Goal: Transaction & Acquisition: Purchase product/service

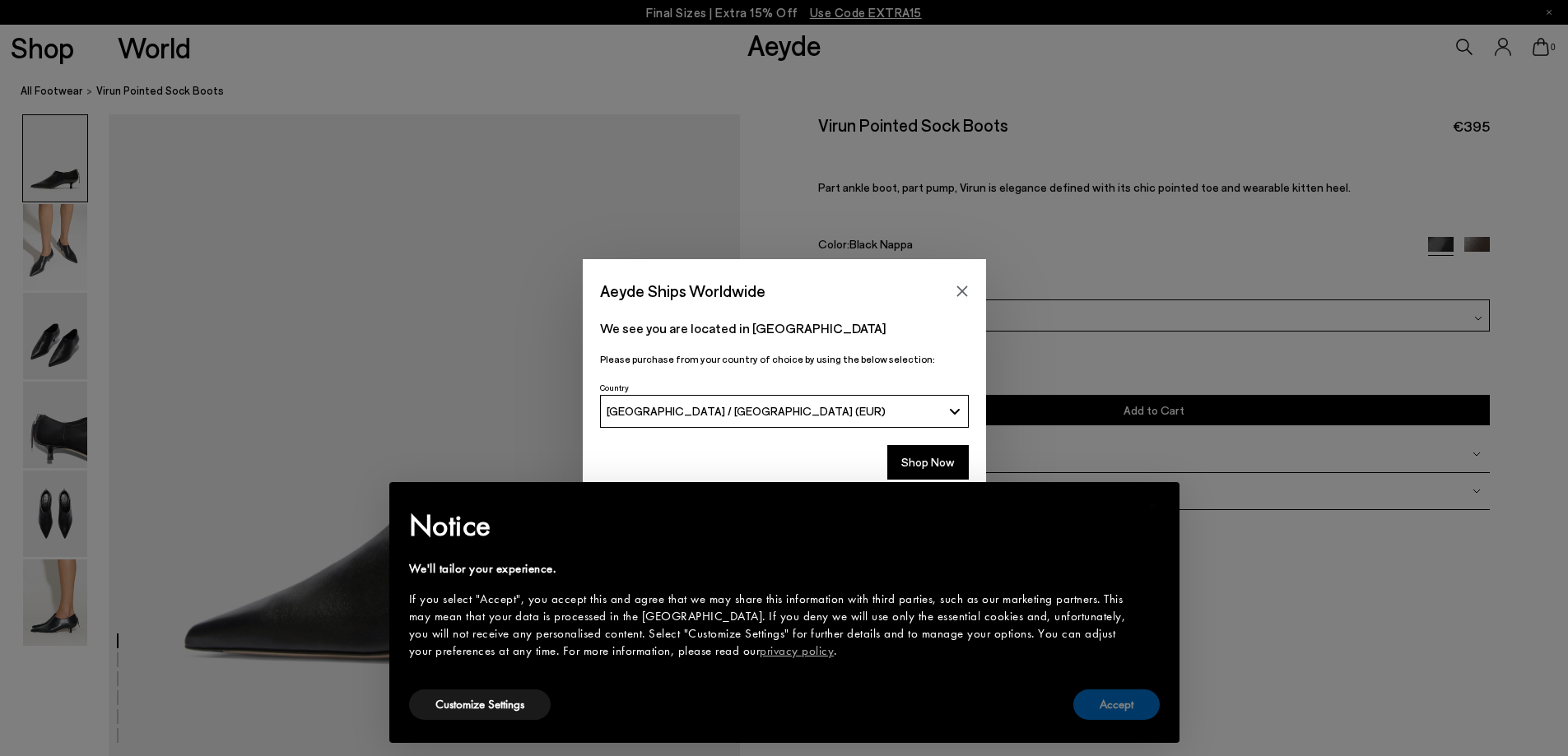
click at [1089, 708] on button "Accept" at bounding box center [1116, 705] width 86 height 30
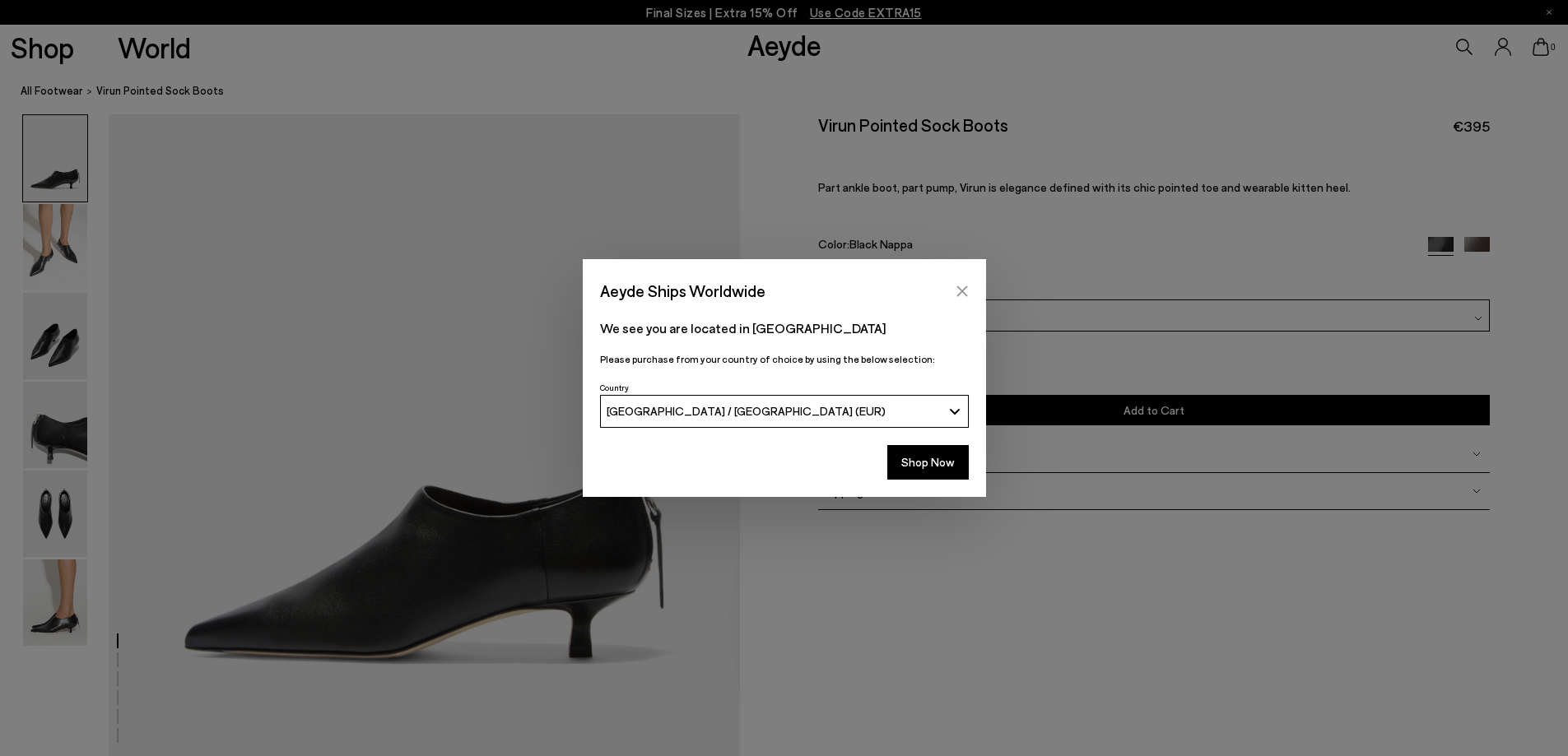
click at [961, 292] on icon "Close" at bounding box center [962, 291] width 11 height 11
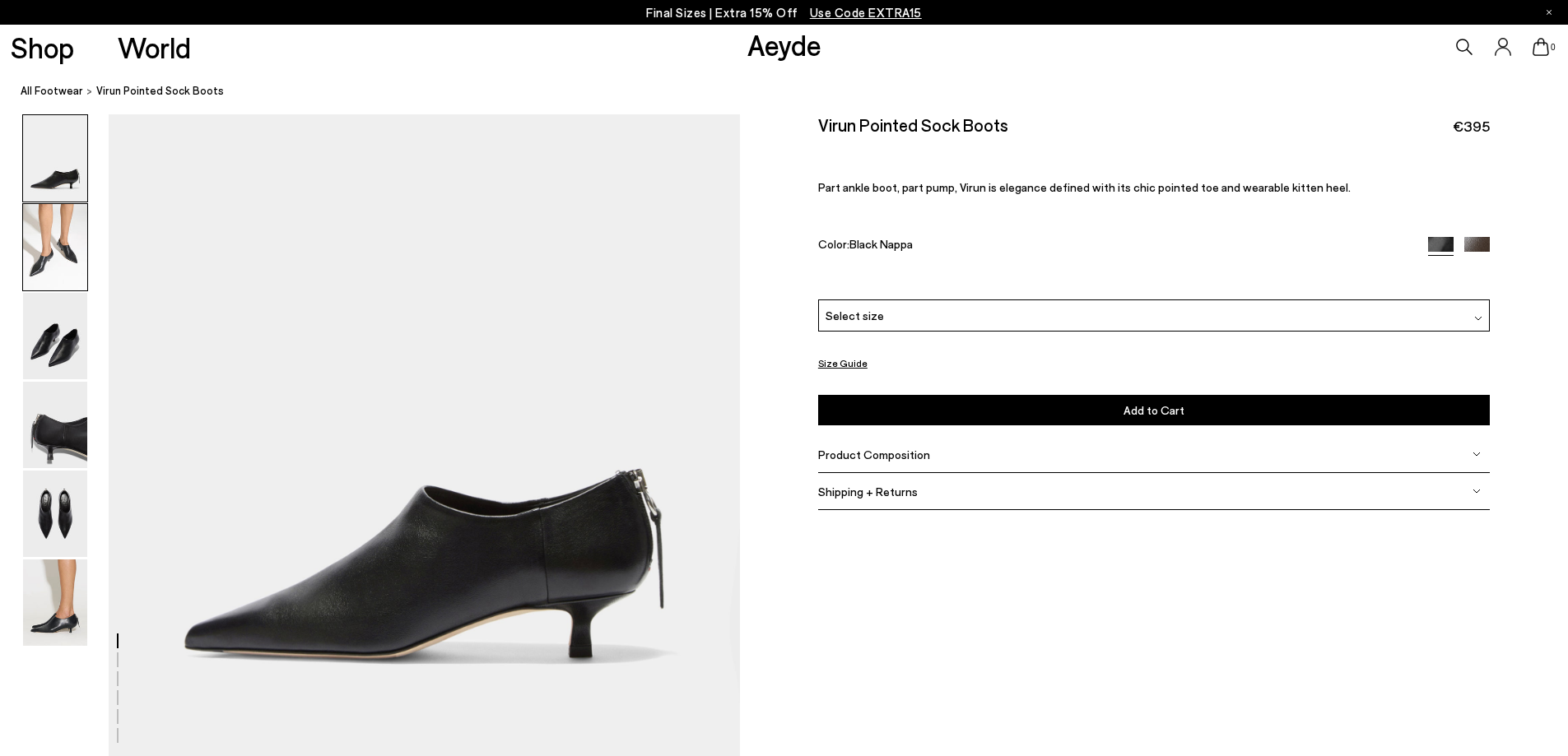
click at [65, 231] on img at bounding box center [56, 248] width 65 height 86
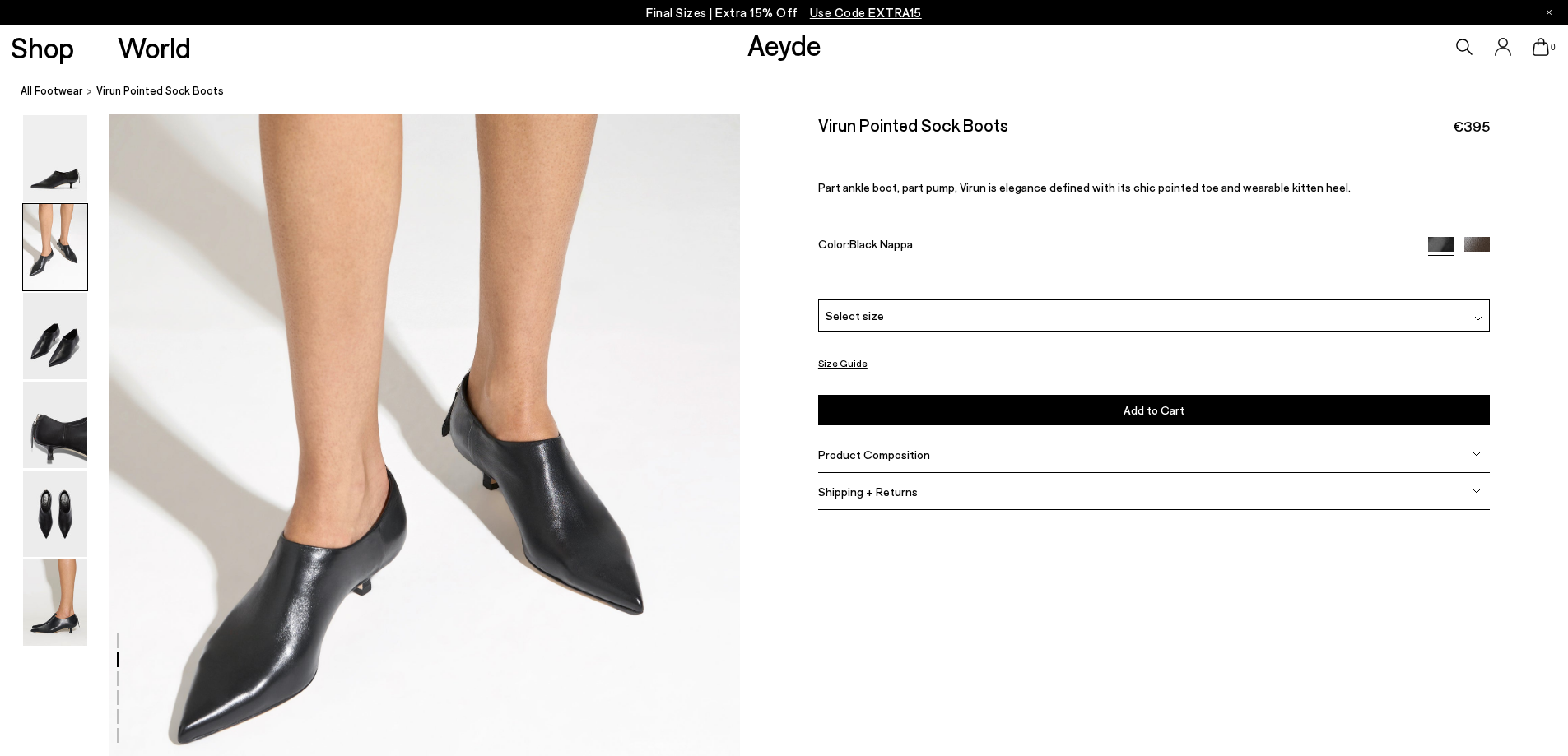
scroll to position [811, 0]
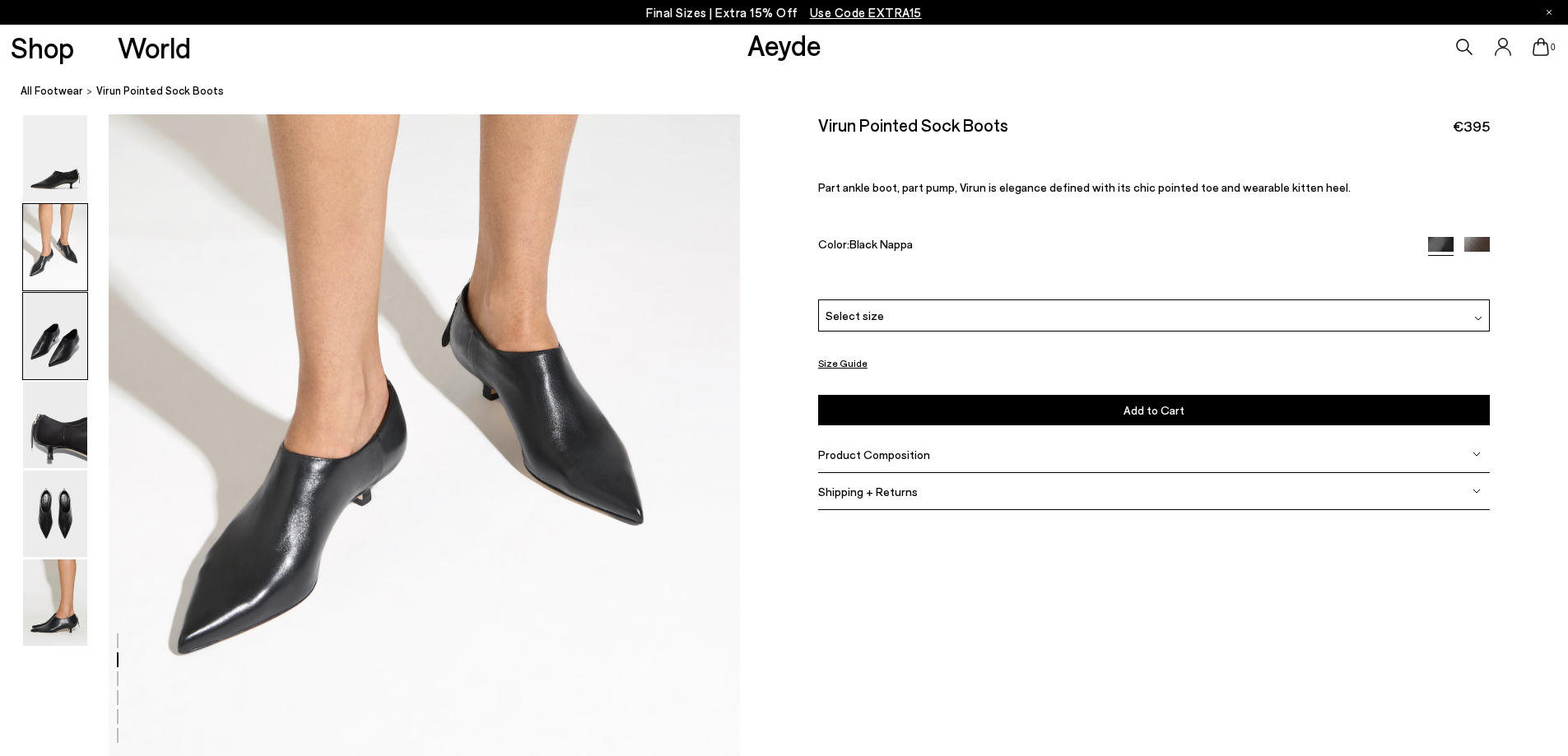
click at [62, 337] on img at bounding box center [56, 336] width 65 height 86
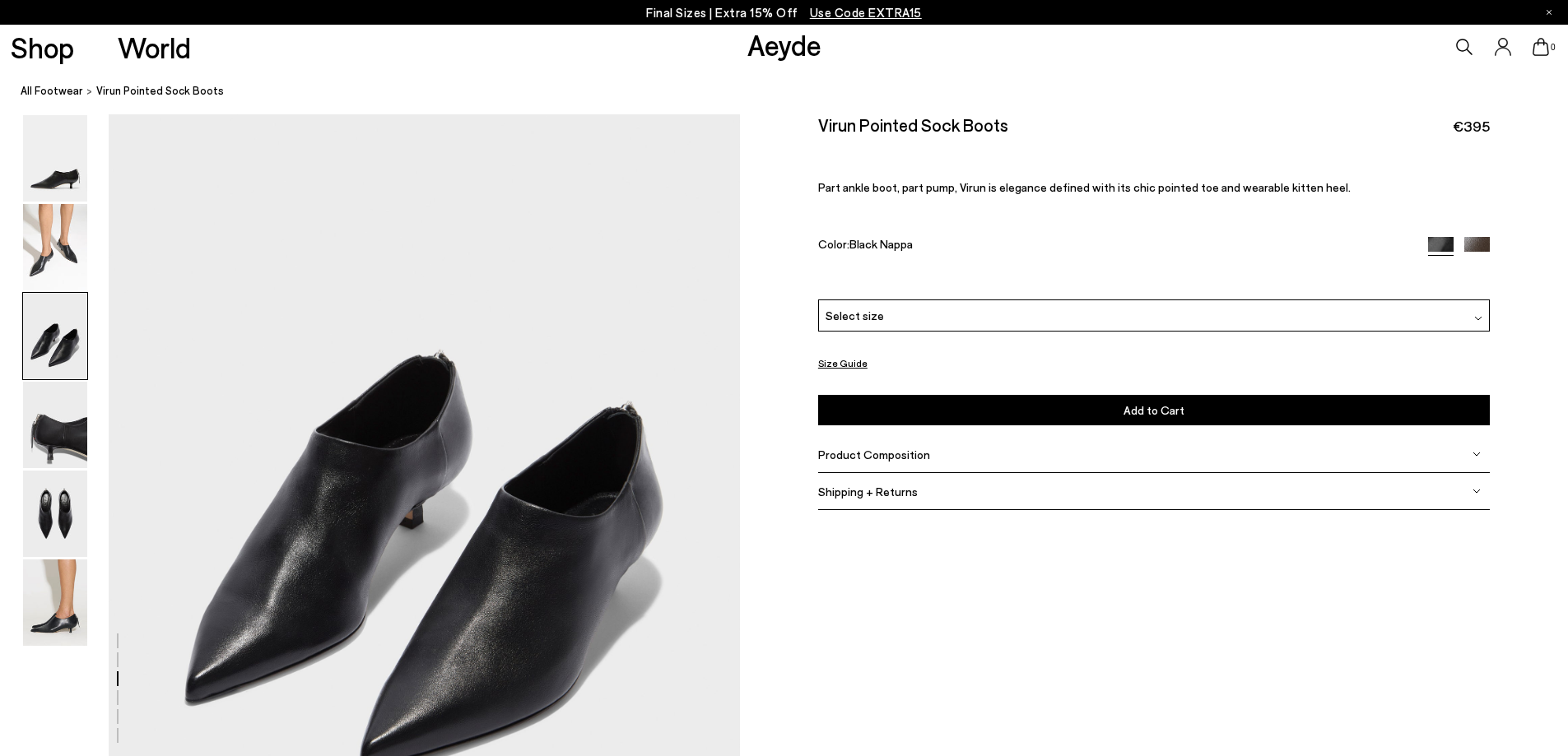
scroll to position [1571, 0]
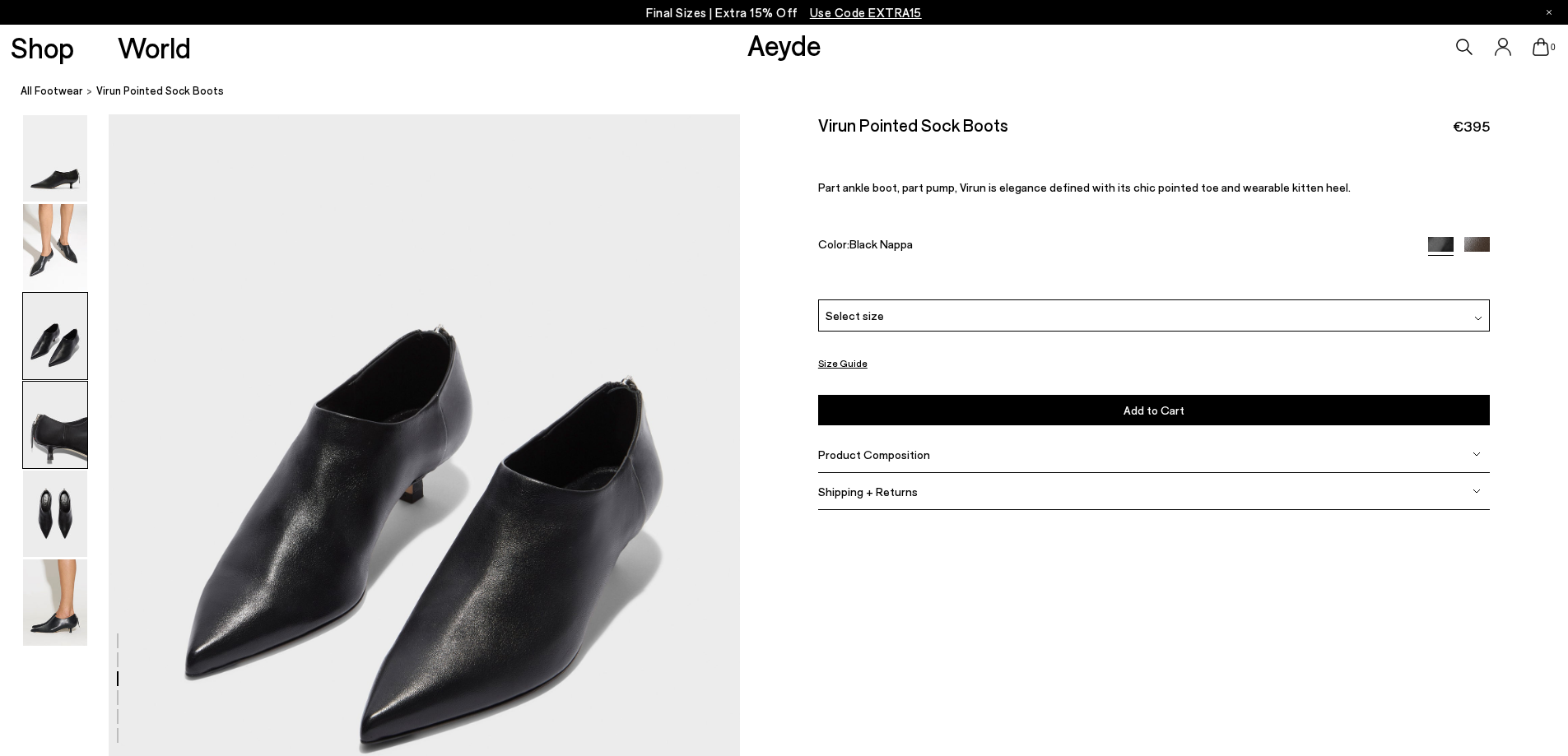
click at [59, 431] on img at bounding box center [56, 425] width 65 height 86
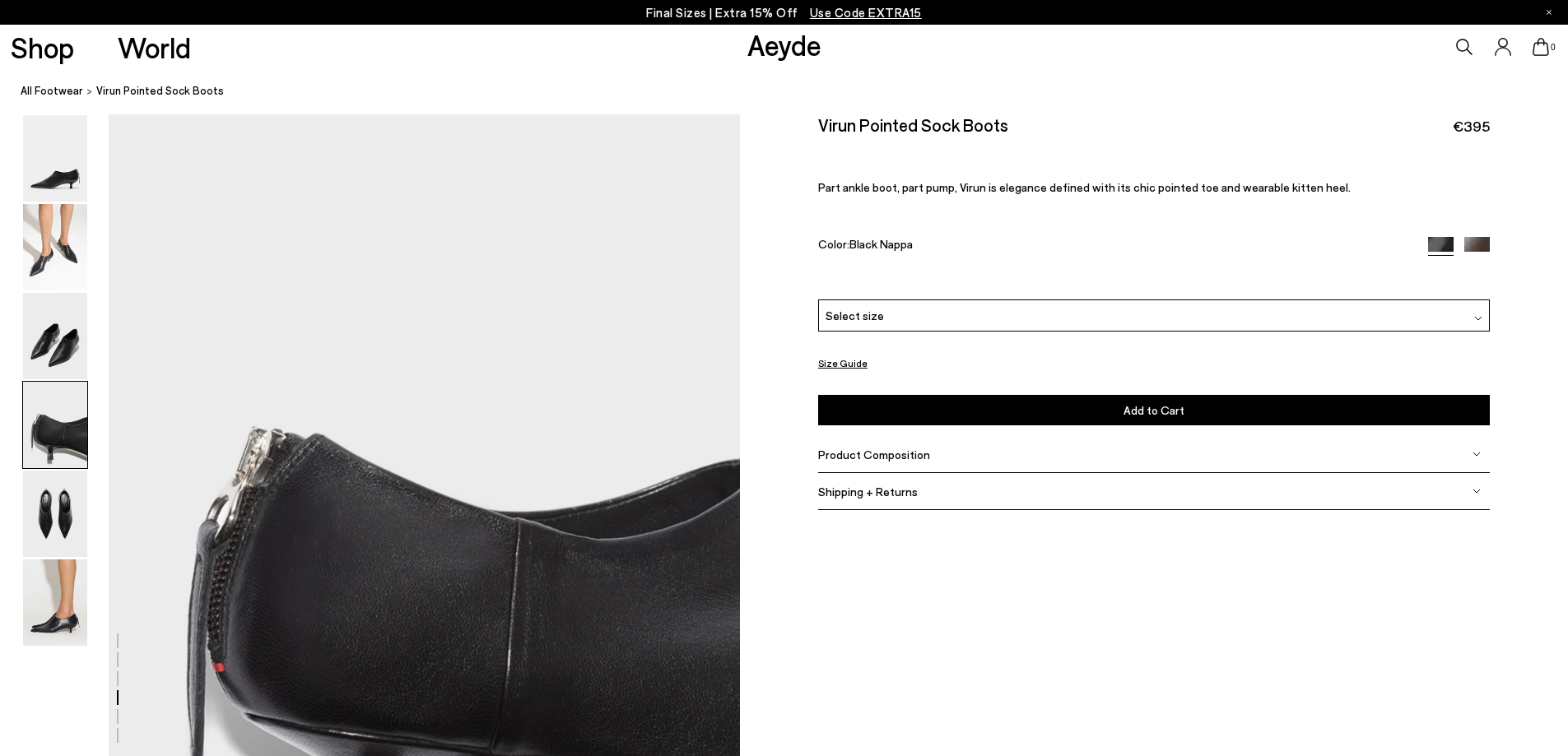
scroll to position [2333, 0]
click at [55, 507] on img at bounding box center [56, 514] width 65 height 86
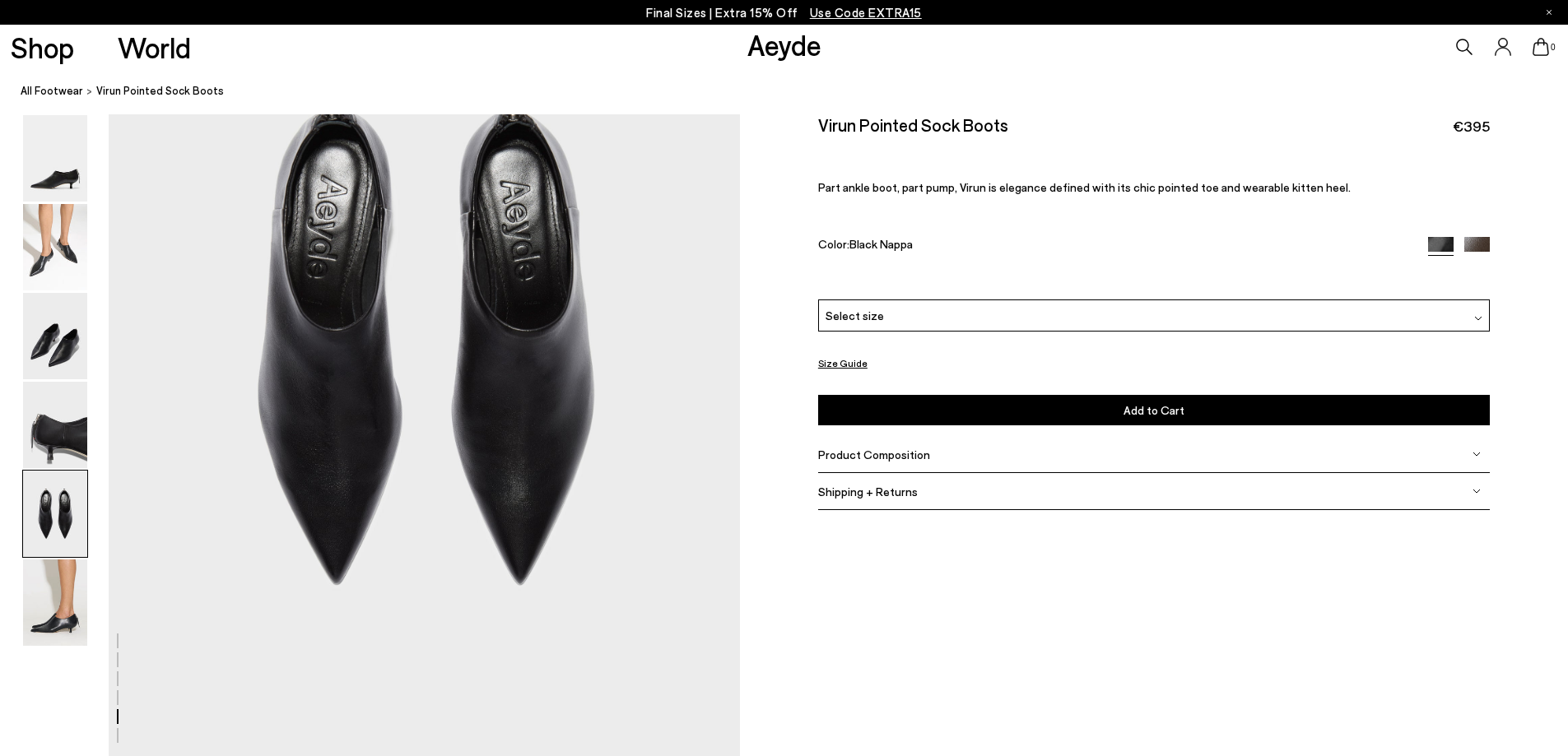
scroll to position [3341, 0]
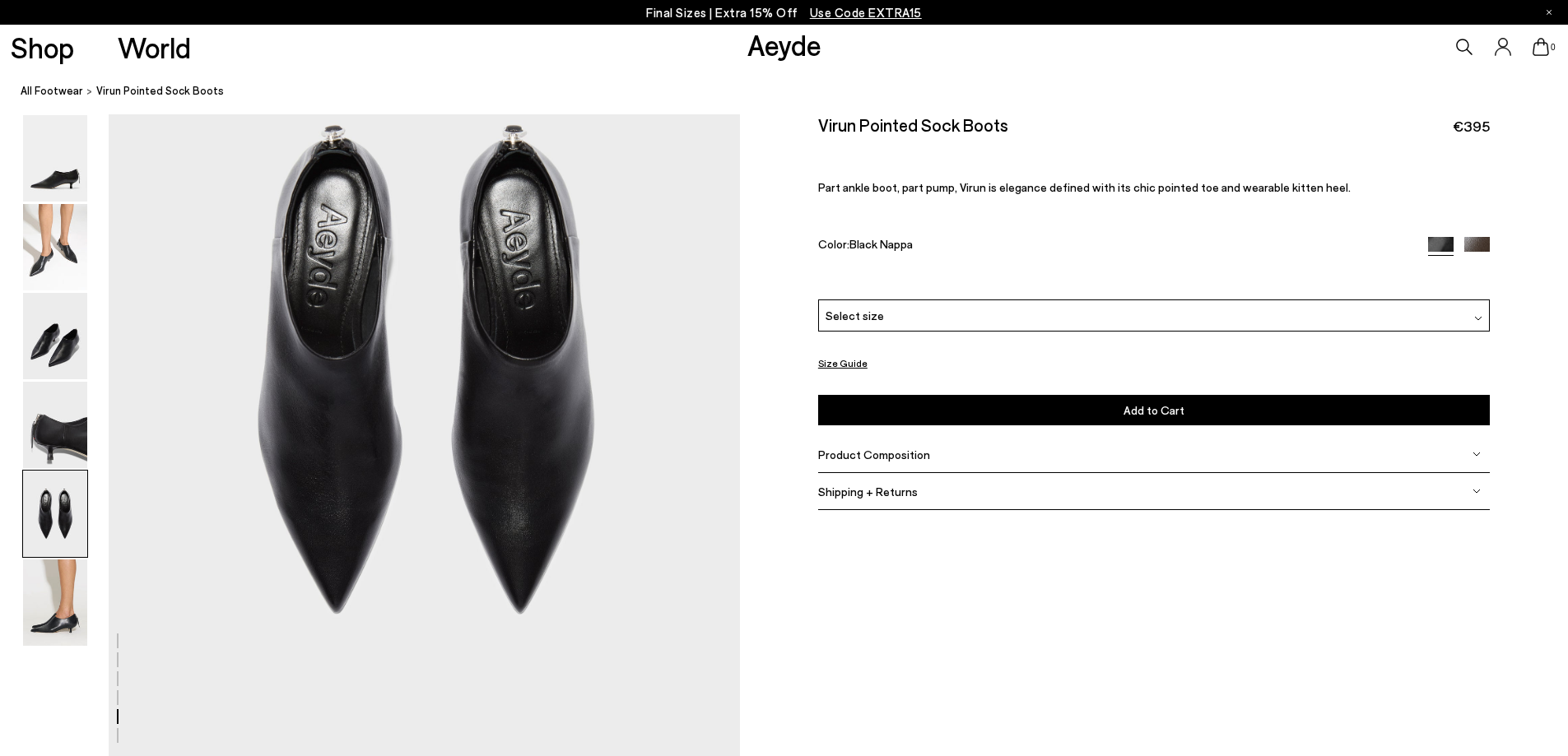
click at [30, 617] on img at bounding box center [56, 603] width 65 height 86
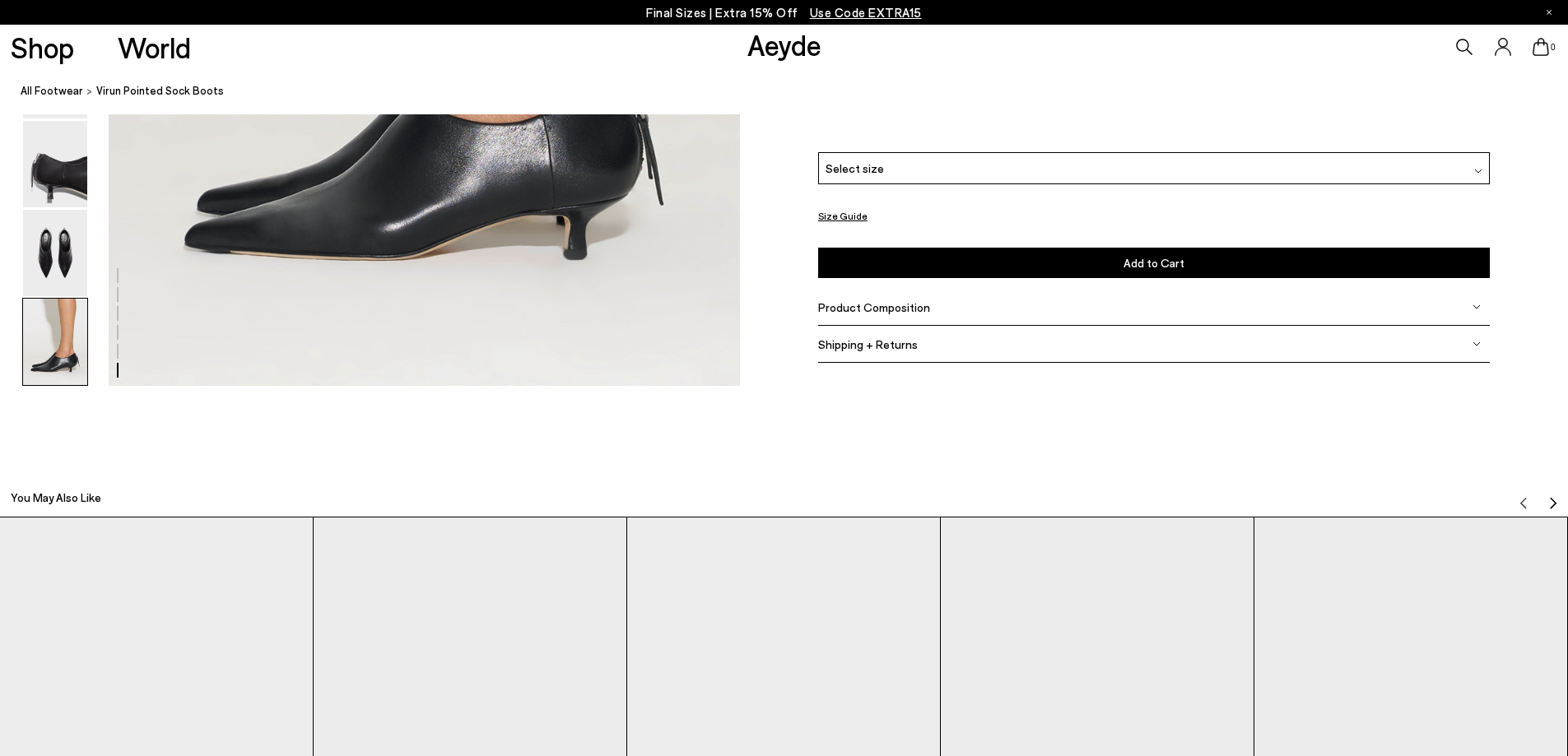
scroll to position [4176, 0]
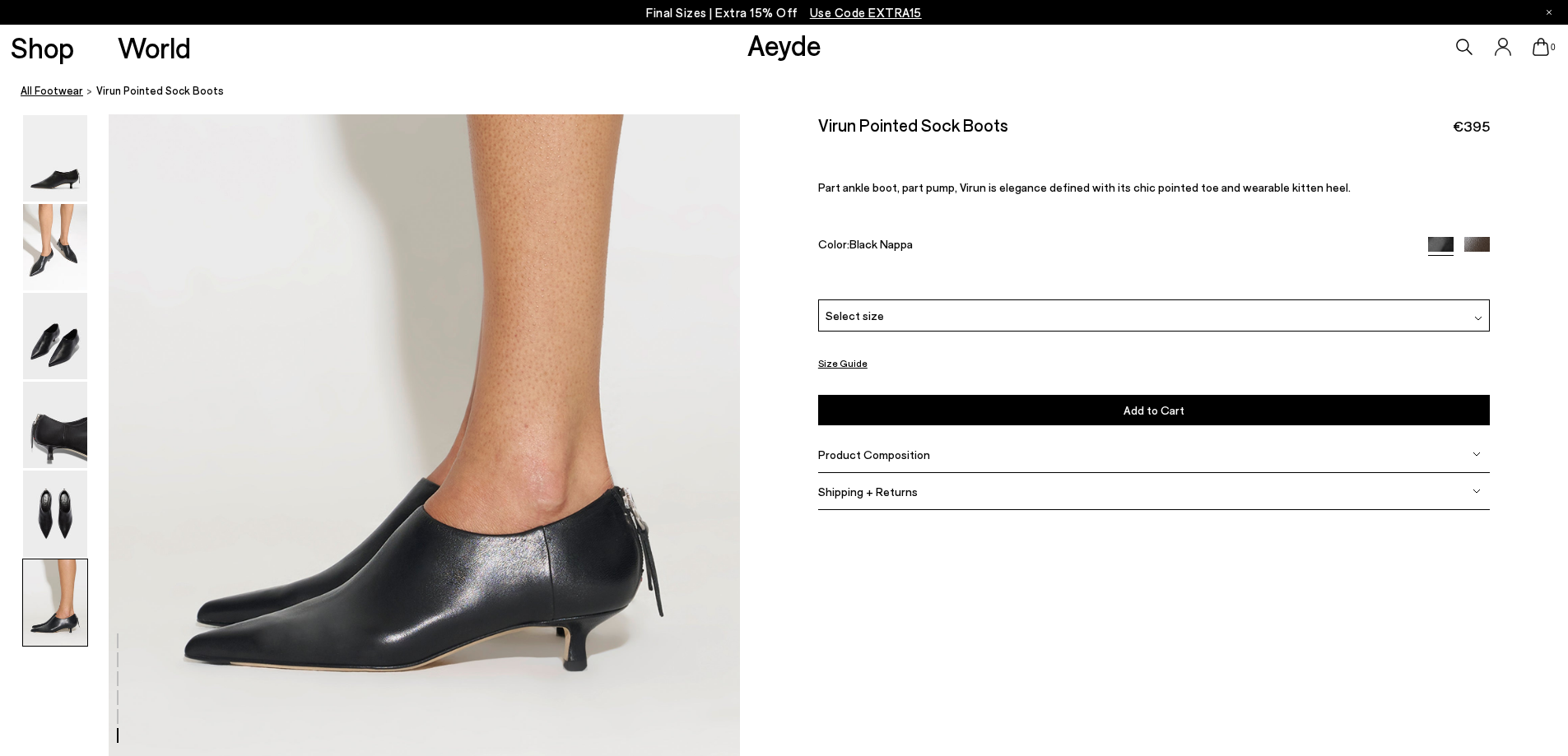
click at [62, 87] on link "All Footwear" at bounding box center [52, 91] width 63 height 17
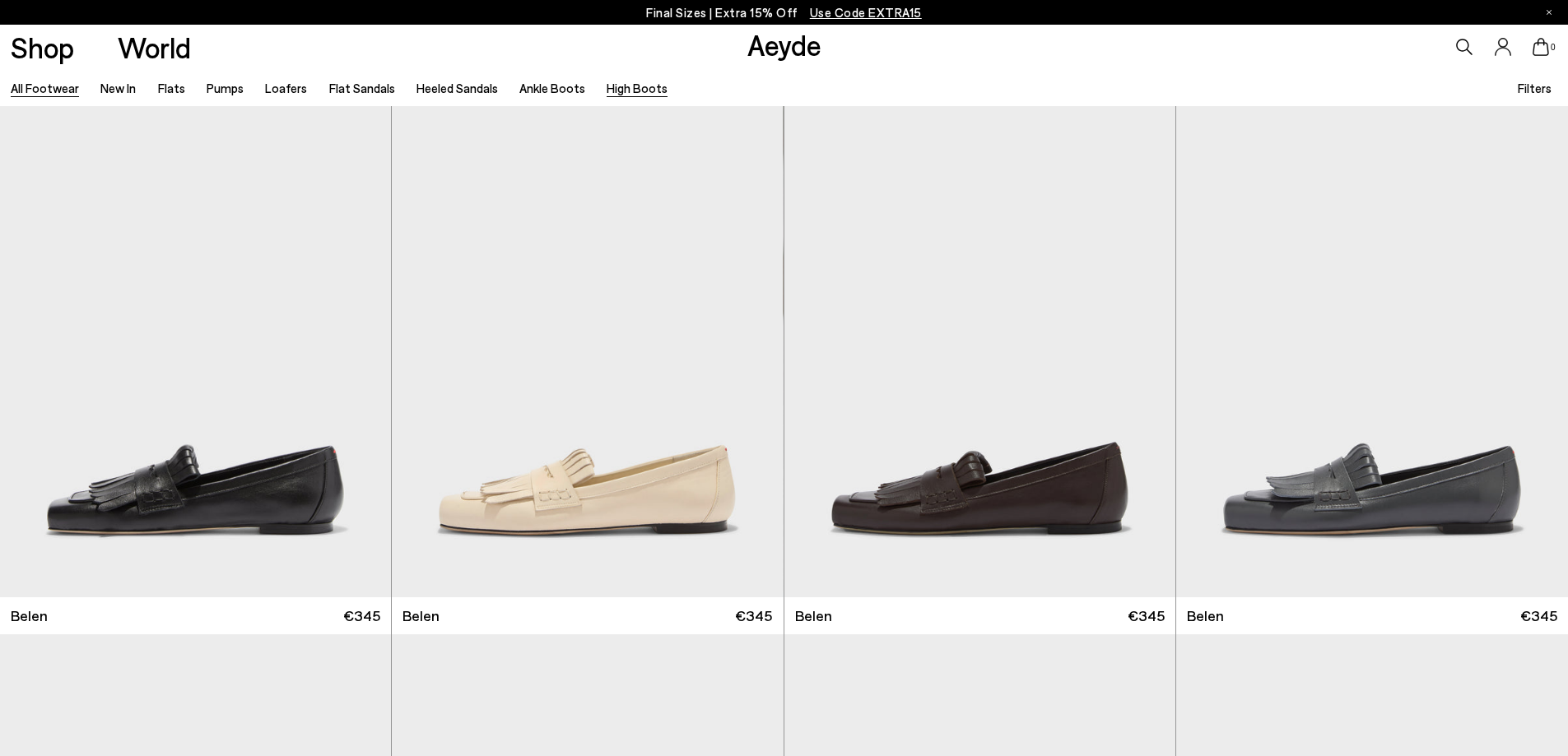
click at [616, 87] on link "High Boots" at bounding box center [637, 88] width 61 height 15
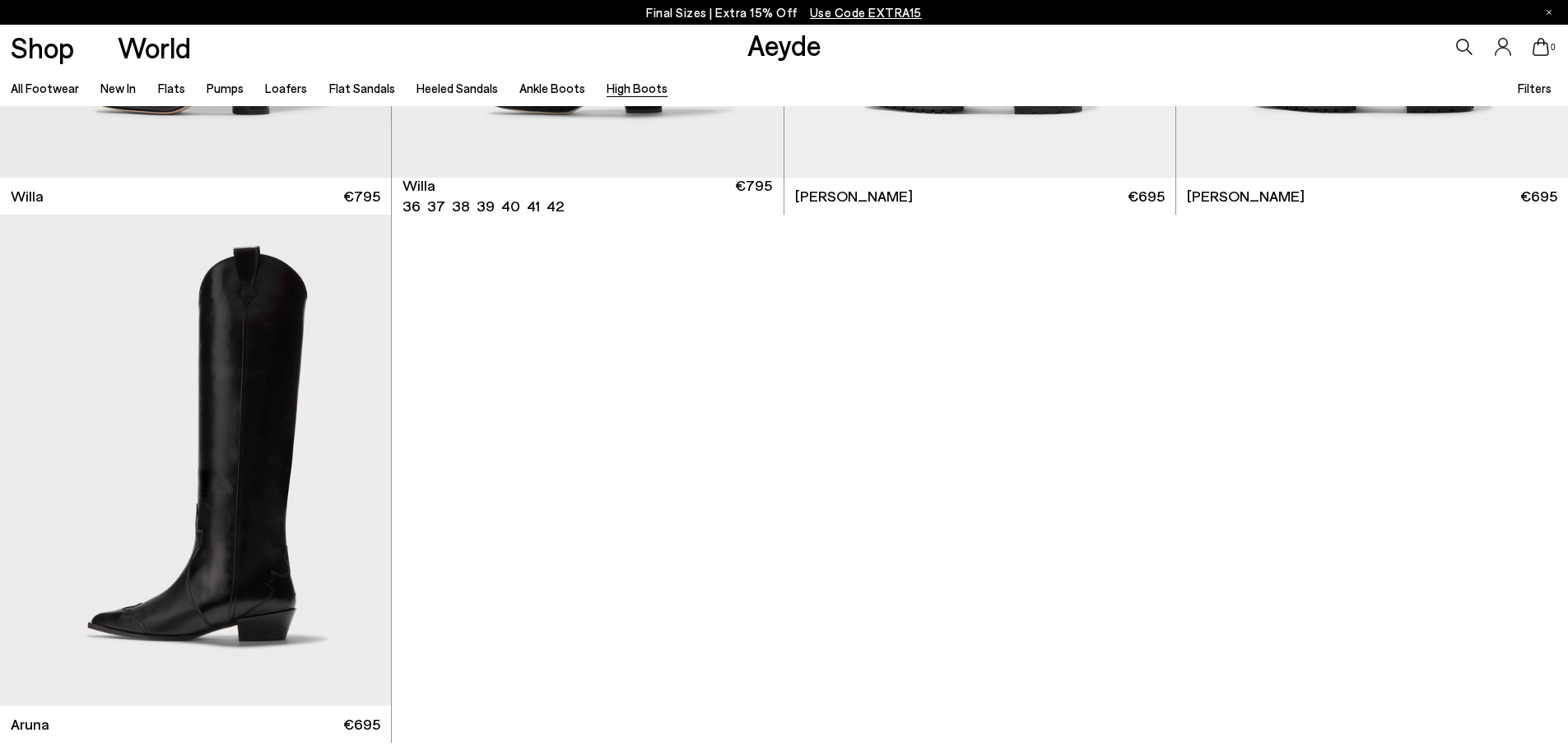
scroll to position [1070, 0]
